Goal: Transaction & Acquisition: Purchase product/service

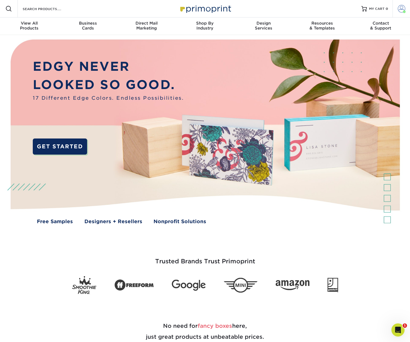
click at [402, 7] on span at bounding box center [402, 9] width 8 height 8
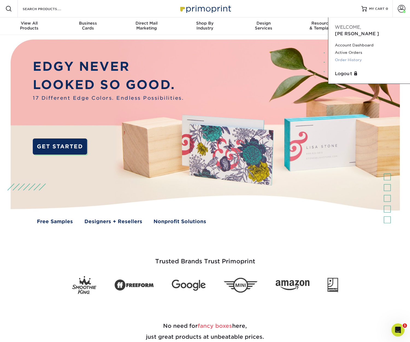
click at [348, 56] on link "Order History" at bounding box center [369, 59] width 69 height 7
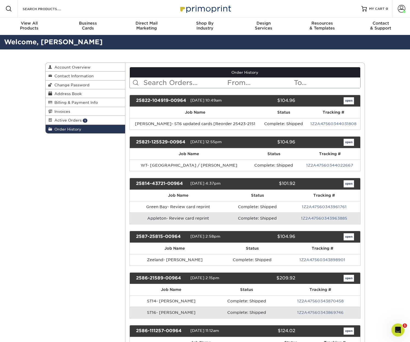
click at [175, 80] on input "text" at bounding box center [185, 83] width 84 height 10
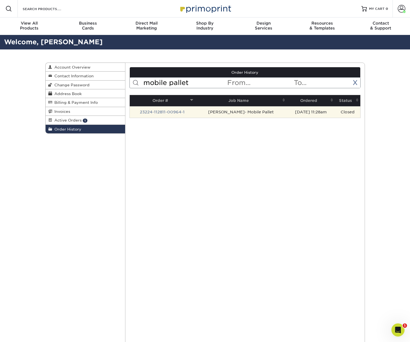
type input "mobile pallet"
click at [197, 113] on td "Luke Kamps- Mobile Pallet" at bounding box center [241, 111] width 92 height 11
click at [180, 112] on link "23224-112811-00964-1" at bounding box center [162, 112] width 45 height 4
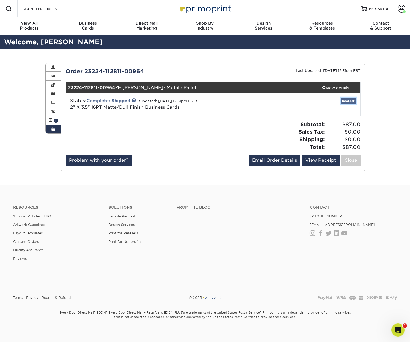
click at [351, 102] on link "Reorder" at bounding box center [348, 101] width 15 height 7
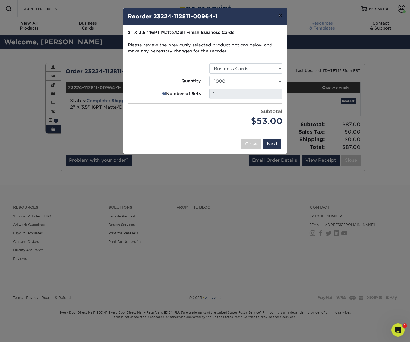
drag, startPoint x: 284, startPoint y: 15, endPoint x: 301, endPoint y: 19, distance: 18.0
click at [301, 19] on div "× Reorder 23224-112811-00964-1 Please select all options to continue. Only quan…" at bounding box center [205, 171] width 410 height 342
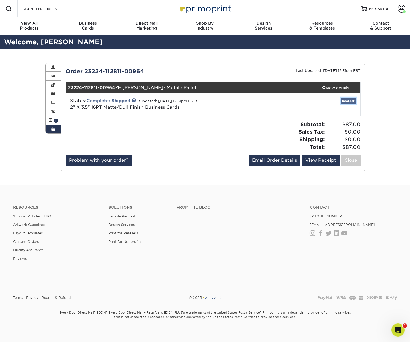
click at [347, 98] on link "Reorder" at bounding box center [348, 101] width 15 height 7
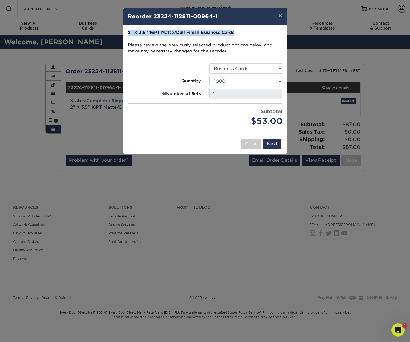
drag, startPoint x: 240, startPoint y: 32, endPoint x: 127, endPoint y: 33, distance: 112.9
click at [127, 33] on div "Please select all options to continue. Only quantities that can be shipped to t…" at bounding box center [205, 79] width 163 height 109
copy strong "2" X 3.5" 16PT Matte/Dull Finish Business Cards"
click at [235, 78] on select "100 250 500 1000 2500 5000 7500 10000 15000 20000 25000 30000 35000 40000 45000…" at bounding box center [245, 81] width 73 height 10
click at [209, 76] on select "100 250 500 1000 2500 5000 7500 10000 15000 20000 25000 30000 35000 40000 45000…" at bounding box center [245, 81] width 73 height 10
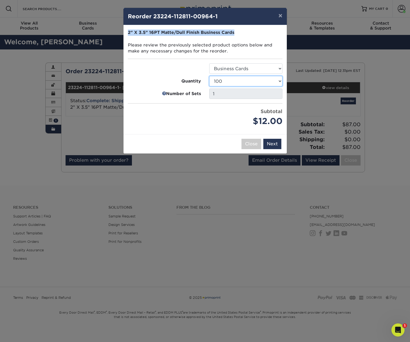
click at [224, 80] on select "100 250 500 1000 2500 5000 7500 10000 15000 20000 25000 30000 35000 40000 45000…" at bounding box center [245, 81] width 73 height 10
select select "6237a36b-b046-4ef6-8fed-6cb9c22a5ece"
click at [209, 76] on select "100 250 500 1000 2500 5000 7500 10000 15000 20000 25000 30000 35000 40000 45000…" at bounding box center [245, 81] width 73 height 10
click at [281, 17] on button "×" at bounding box center [280, 15] width 13 height 15
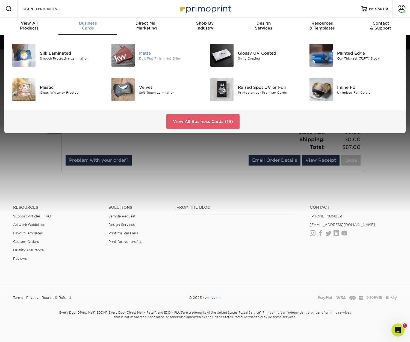
click at [123, 56] on img at bounding box center [123, 55] width 23 height 23
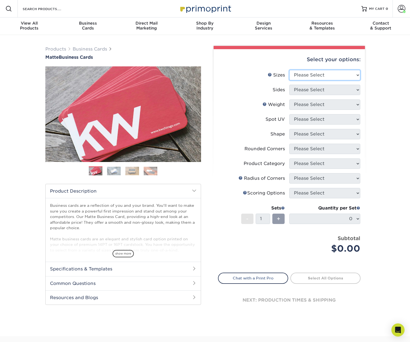
click at [346, 74] on select "Please Select 1.5" x 3.5" - Mini 1.75" x 3.5" - Mini 2" x 2" - Square 2" x 3" -…" at bounding box center [325, 75] width 71 height 10
select select "2.00x3.50"
click at [290, 70] on select "Please Select 1.5" x 3.5" - Mini 1.75" x 3.5" - Mini 2" x 2" - Square 2" x 3" -…" at bounding box center [325, 75] width 71 height 10
click at [318, 90] on select "Please Select Print Both Sides Print Front Only" at bounding box center [325, 90] width 71 height 10
select select "13abbda7-1d64-4f25-8bb2-c179b224825d"
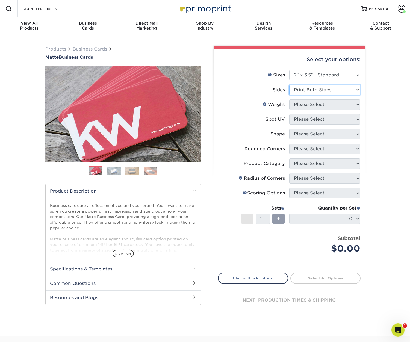
click at [290, 85] on select "Please Select Print Both Sides Print Front Only" at bounding box center [325, 90] width 71 height 10
click at [315, 105] on select "Please Select" at bounding box center [325, 105] width 71 height 10
select select "16PT"
click at [290, 100] on select "Please Select 16PT 14PT" at bounding box center [325, 105] width 71 height 10
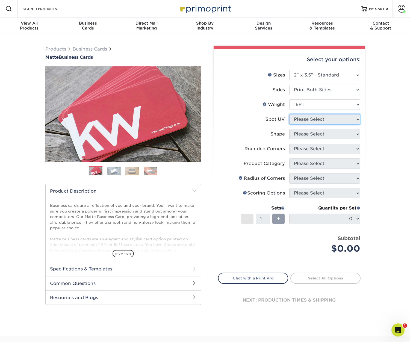
click at [313, 119] on select "Please Select No Spot UV Front and Back (Both Sides) Front Only Back Only" at bounding box center [325, 119] width 71 height 10
select select "3"
click at [290, 114] on select "Please Select No Spot UV Front and Back (Both Sides) Front Only Back Only" at bounding box center [325, 119] width 71 height 10
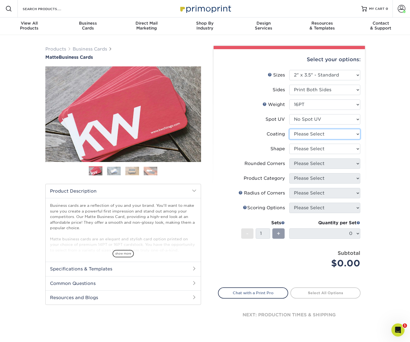
click at [311, 135] on select at bounding box center [325, 134] width 71 height 10
select select "121bb7b5-3b4d-429f-bd8d-bbf80e953313"
click at [290, 129] on select at bounding box center [325, 134] width 71 height 10
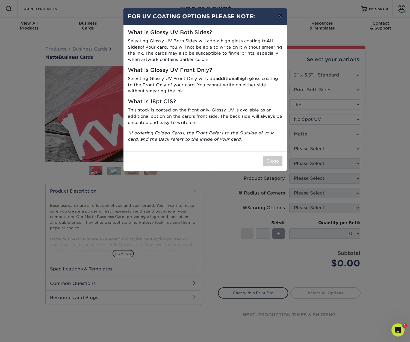
click at [281, 18] on button "×" at bounding box center [280, 15] width 13 height 15
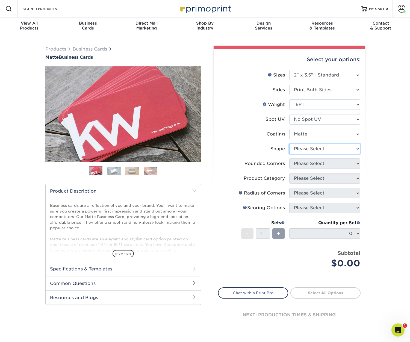
click at [303, 148] on select "Please Select Standard Oval" at bounding box center [325, 149] width 71 height 10
select select "standard"
click at [290, 144] on select "Please Select Standard Oval" at bounding box center [325, 149] width 71 height 10
click at [306, 163] on select "Please Select Yes - Round 2 Corners Yes - Round 4 Corners No" at bounding box center [325, 164] width 71 height 10
select select "0"
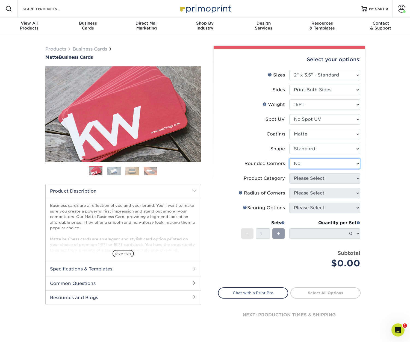
click at [290, 159] on select "Please Select Yes - Round 2 Corners Yes - Round 4 Corners No" at bounding box center [325, 164] width 71 height 10
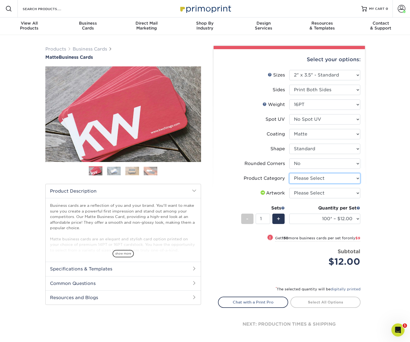
click at [327, 181] on select "Please Select Business Cards" at bounding box center [325, 178] width 71 height 10
click at [339, 175] on select "Please Select Business Cards" at bounding box center [325, 178] width 71 height 10
select select "3b5148f1-0588-4f88-a218-97bcfdce65c1"
click at [290, 173] on select "Please Select Business Cards" at bounding box center [325, 178] width 71 height 10
click at [322, 194] on select "Please Select I will upload files I need a design - $100" at bounding box center [325, 193] width 71 height 10
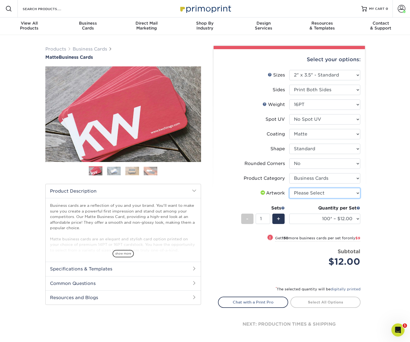
select select "upload"
click at [290, 188] on select "Please Select I will upload files I need a design - $100" at bounding box center [325, 193] width 71 height 10
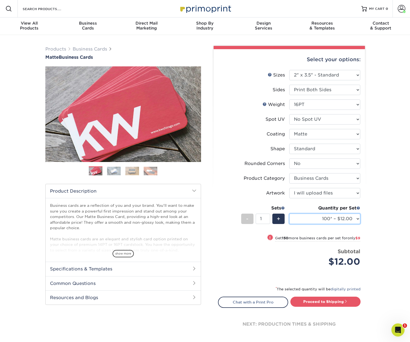
click at [322, 220] on select "100* – $12.00 250* – $21.00 500 – $42.00 1000 – $53.00 2500 – $95.00 5000 – $18…" at bounding box center [325, 219] width 71 height 10
click at [344, 217] on select "100* – $12.00 250* – $21.00 500 – $42.00 1000 – $53.00 2500 – $95.00 5000 – $18…" at bounding box center [325, 219] width 71 height 10
click at [335, 302] on link "Proceed to Shipping" at bounding box center [326, 302] width 70 height 10
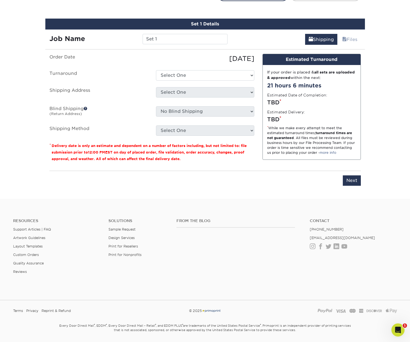
scroll to position [312, 0]
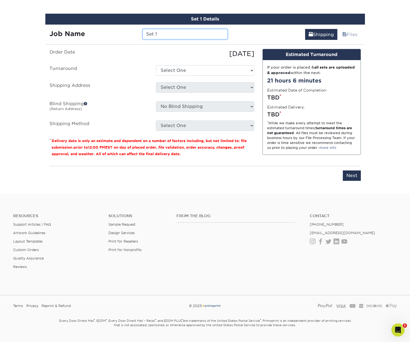
click at [179, 32] on input "Set 1" at bounding box center [185, 34] width 85 height 10
type input "dafsdfasf"
click at [182, 68] on select "Select One 2-4 Business Days 2 Day Next Business Day" at bounding box center [205, 70] width 98 height 10
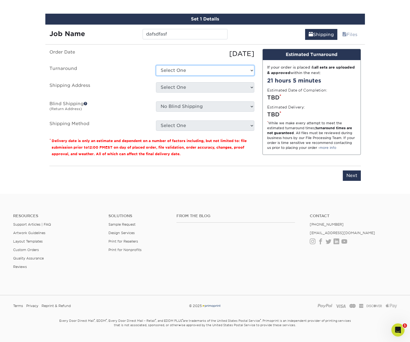
select select "47dbf4b1-3bfd-4687-b793-fcd3ee179f06"
click at [156, 65] on select "Select One 2-4 Business Days 2 Day Next Business Day" at bounding box center [205, 70] width 98 height 10
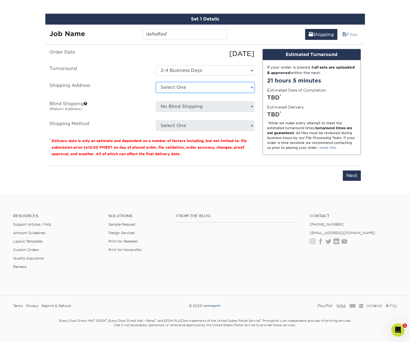
click at [180, 86] on select "Select One Bluffton, OH EPS EPS- Hudsonville JIS Tire Lebanon, TN Mobile Pallet…" at bounding box center [205, 87] width 98 height 10
select select "271429"
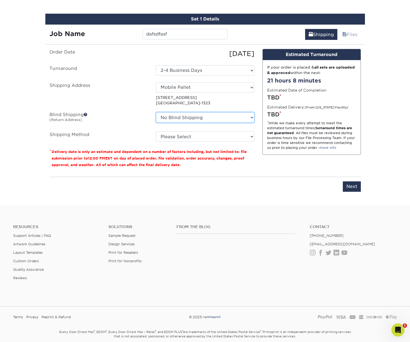
click at [179, 119] on select "No Blind Shipping Bluffton, OH EPS EPS- Hudsonville JIS Tire Lebanon, TN Mobile…" at bounding box center [205, 117] width 98 height 10
select select "271429"
click at [156, 112] on select "No Blind Shipping Bluffton, OH EPS EPS- Hudsonville JIS Tire Lebanon, TN Mobile…" at bounding box center [205, 117] width 98 height 10
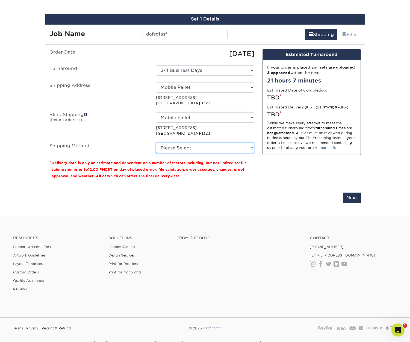
click at [180, 151] on select "Please Select Ground Shipping (+$7.84) 3 Day Shipping Service (+$18.68) 2 Day A…" at bounding box center [205, 148] width 98 height 10
select select "03"
click at [156, 143] on select "Please Select Ground Shipping (+$7.84) 3 Day Shipping Service (+$18.68) 2 Day A…" at bounding box center [205, 148] width 98 height 10
click at [354, 202] on input "Next" at bounding box center [352, 198] width 18 height 10
